Goal: Transaction & Acquisition: Obtain resource

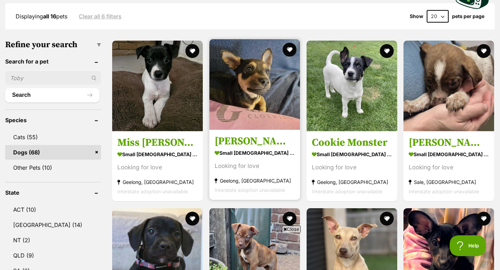
click at [220, 112] on img at bounding box center [254, 84] width 91 height 91
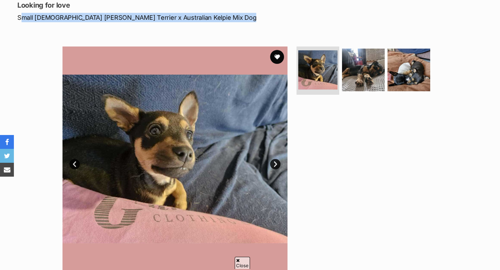
click at [371, 67] on img at bounding box center [363, 70] width 43 height 43
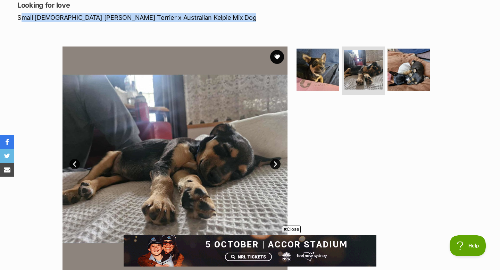
click at [324, 136] on div at bounding box center [366, 158] width 142 height 225
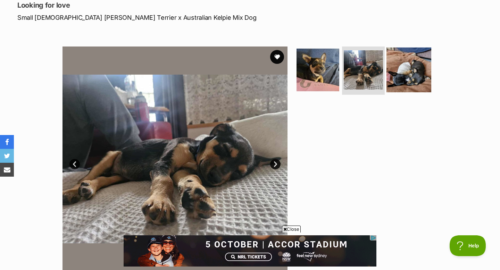
click at [413, 66] on img at bounding box center [408, 69] width 45 height 45
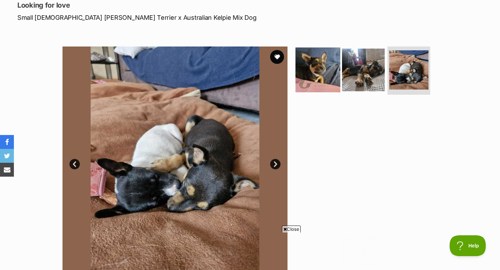
click at [329, 74] on img at bounding box center [317, 69] width 45 height 45
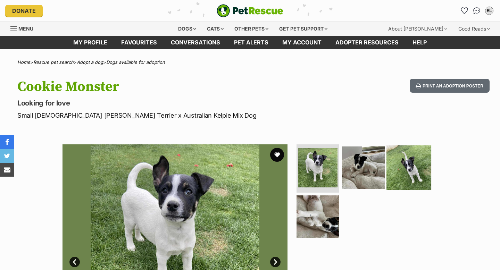
click at [397, 158] on img at bounding box center [408, 167] width 45 height 45
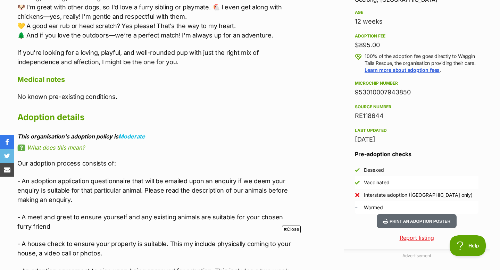
scroll to position [481, 0]
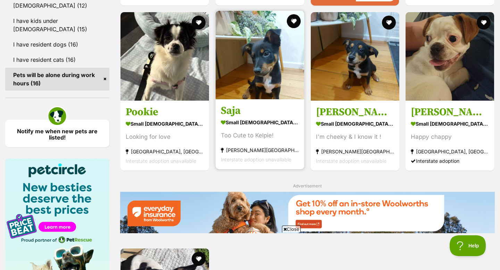
scroll to position [841, 0]
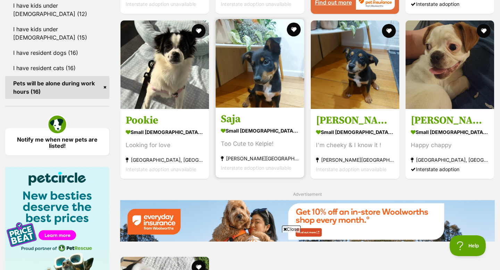
click at [245, 112] on h3 "Saja" at bounding box center [260, 118] width 78 height 13
